Goal: Task Accomplishment & Management: Use online tool/utility

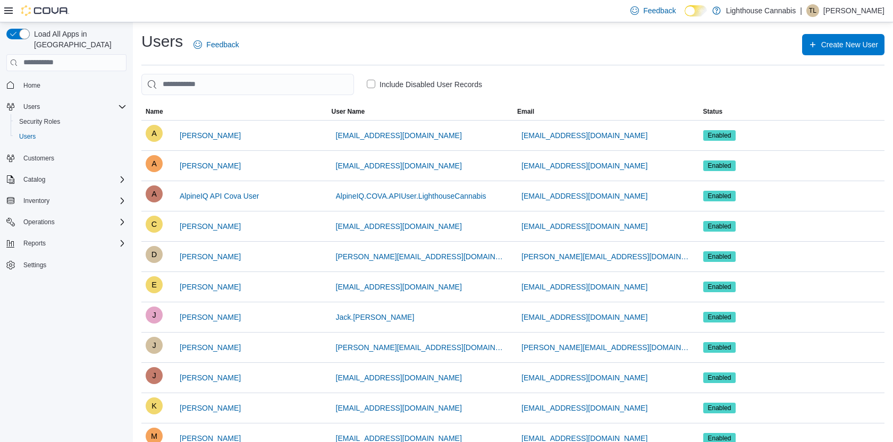
click at [13, 9] on div at bounding box center [36, 10] width 65 height 11
click at [7, 12] on icon at bounding box center [8, 10] width 9 height 9
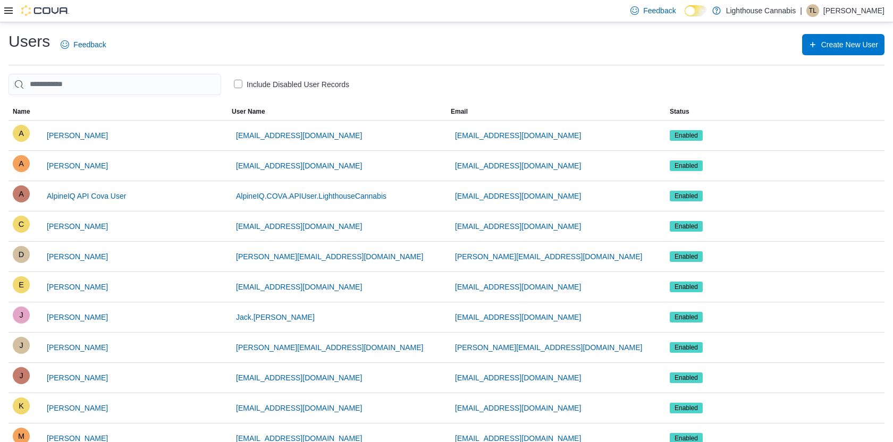
click at [11, 9] on icon at bounding box center [8, 10] width 9 height 6
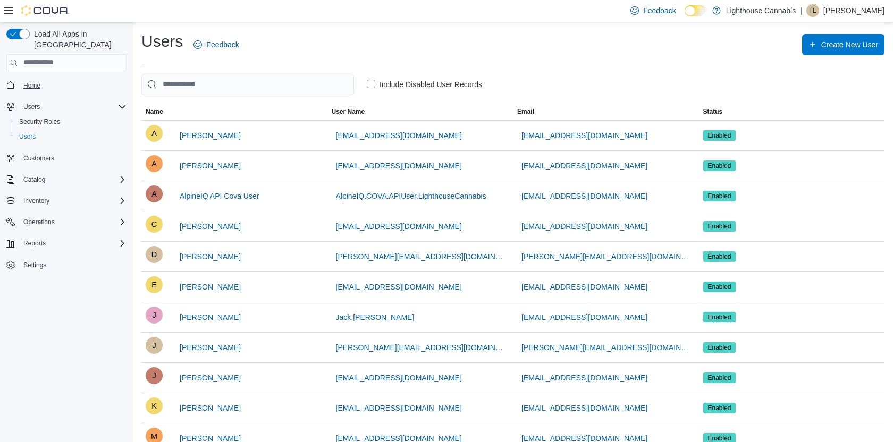
click at [38, 81] on span "Home" at bounding box center [31, 85] width 17 height 9
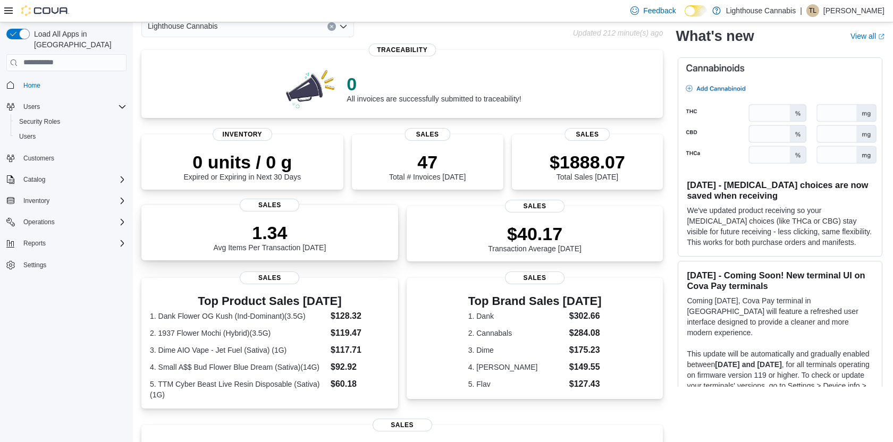
scroll to position [61, 0]
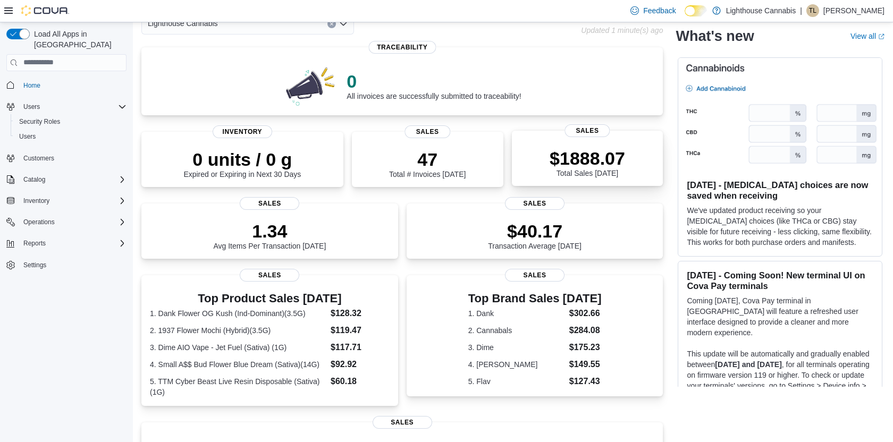
click at [567, 164] on p "$1888.07" at bounding box center [587, 158] width 75 height 21
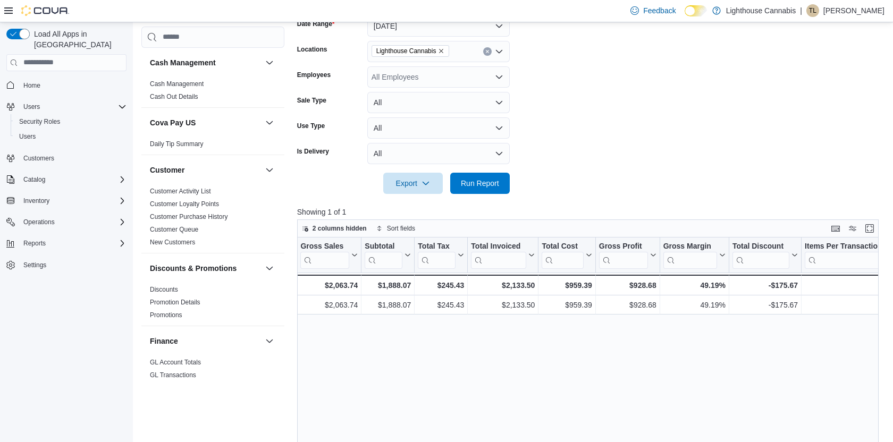
scroll to position [0, 326]
click at [771, 283] on div "-$175.67" at bounding box center [763, 285] width 65 height 13
click at [767, 162] on form "Date Range Today Locations Lighthouse Cannabis Employees All Employees Sale Typ…" at bounding box center [590, 98] width 587 height 191
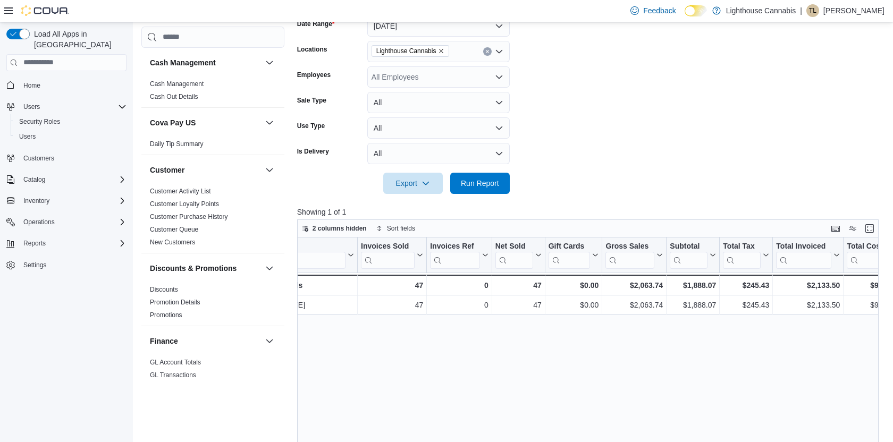
scroll to position [0, 0]
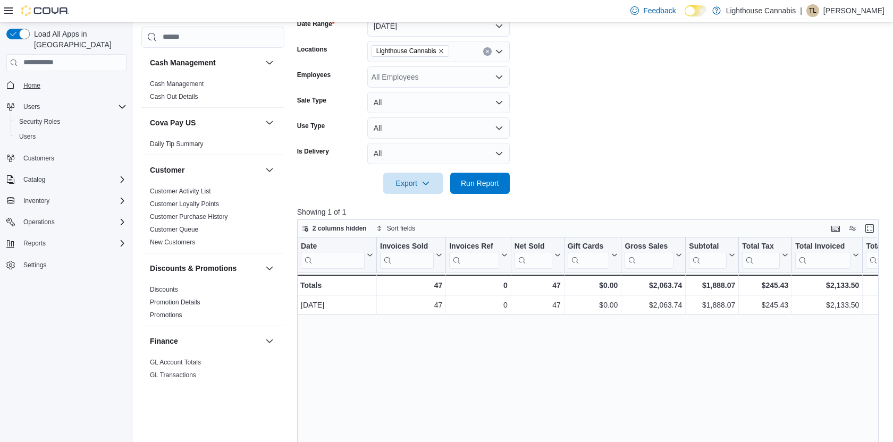
click at [31, 81] on span "Home" at bounding box center [31, 85] width 17 height 9
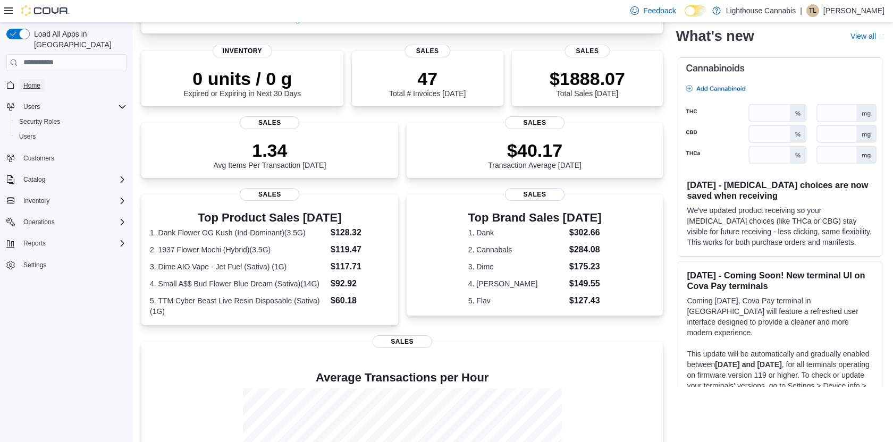
scroll to position [157, 0]
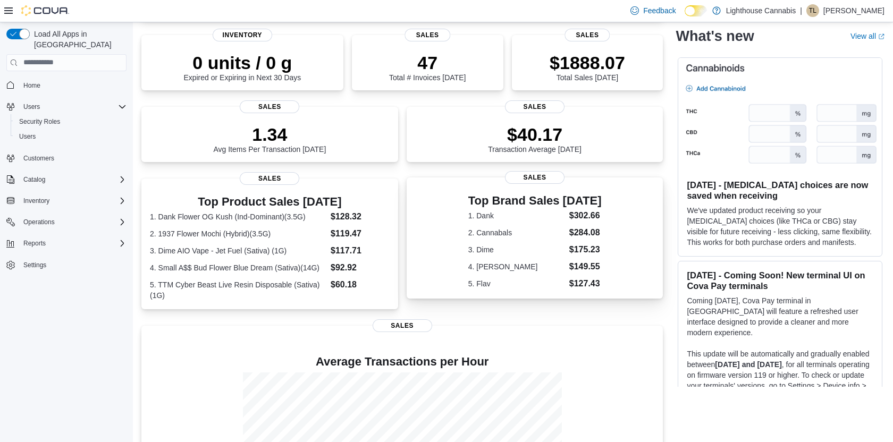
click at [481, 251] on dt "3. Dime" at bounding box center [516, 250] width 97 height 11
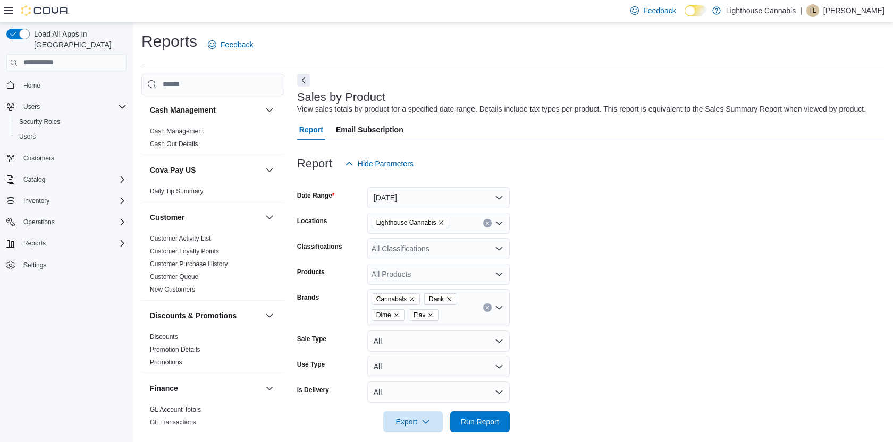
click at [432, 317] on icon "Remove Flav from selection in this group" at bounding box center [431, 315] width 4 height 4
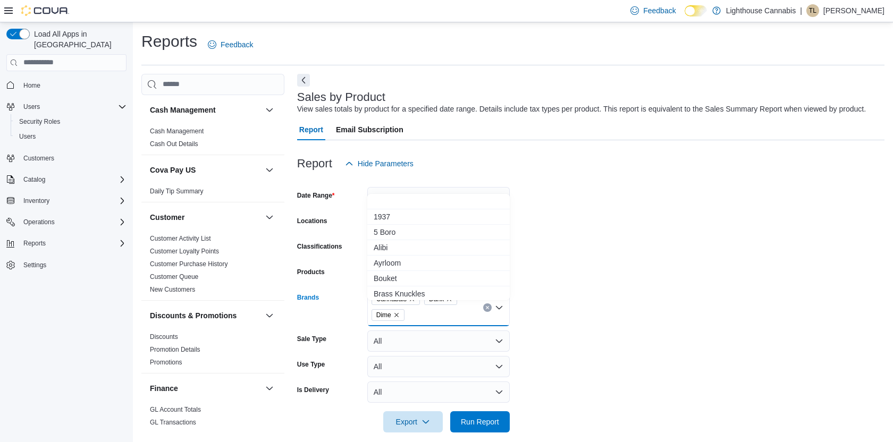
click at [456, 305] on span "Dank" at bounding box center [440, 299] width 33 height 12
click at [451, 303] on icon "Remove Dank from selection in this group" at bounding box center [449, 299] width 6 height 6
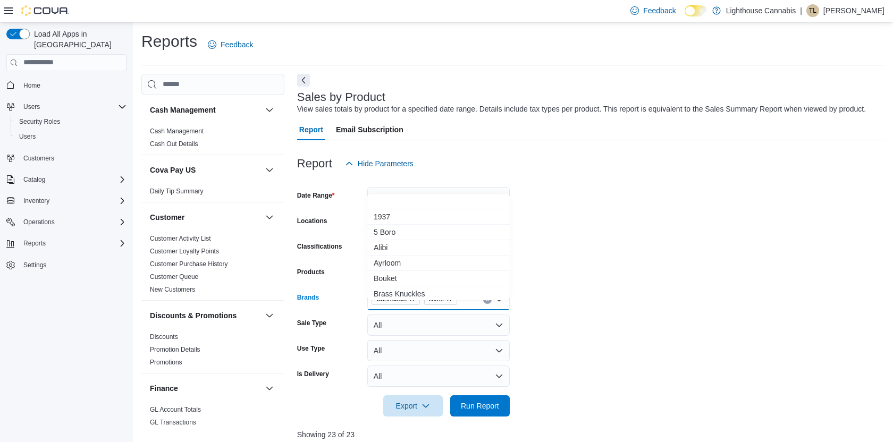
click at [415, 303] on icon "Remove Cannabals from selection in this group" at bounding box center [412, 299] width 6 height 6
click at [483, 411] on span "Run Report" at bounding box center [480, 405] width 38 height 11
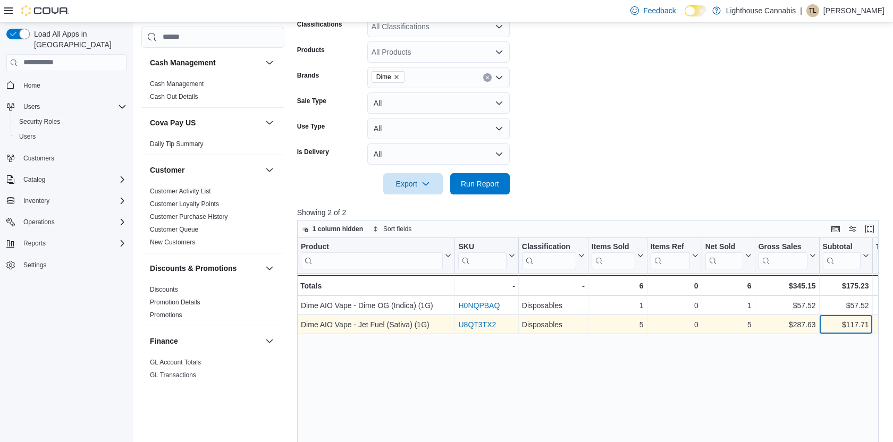
click at [836, 331] on div "$117.71" at bounding box center [845, 324] width 46 height 13
